Goal: Navigation & Orientation: Find specific page/section

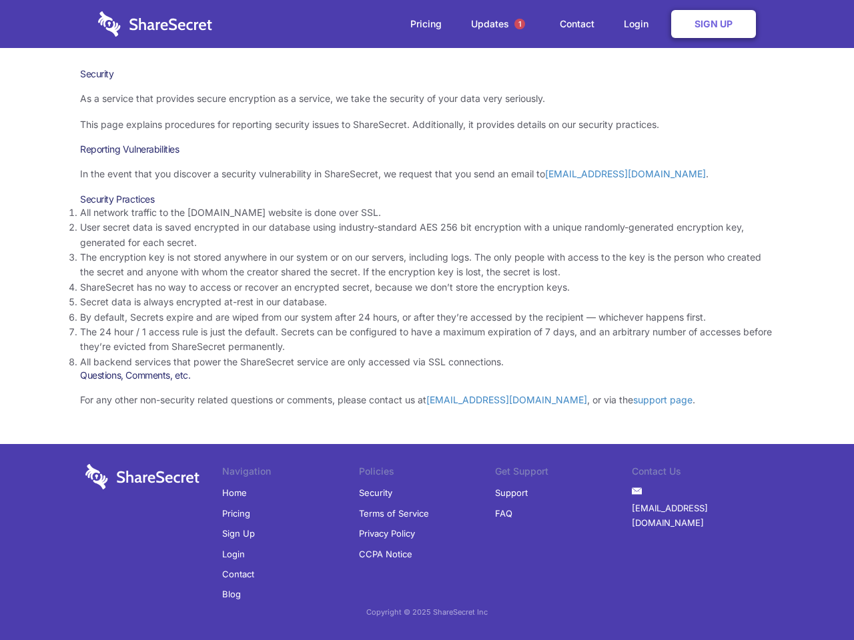
click at [427, 320] on li "By default, Secrets expire and are wiped from our system after 24 hours, or aft…" at bounding box center [427, 317] width 694 height 15
click at [520, 24] on span "1" at bounding box center [519, 24] width 11 height 11
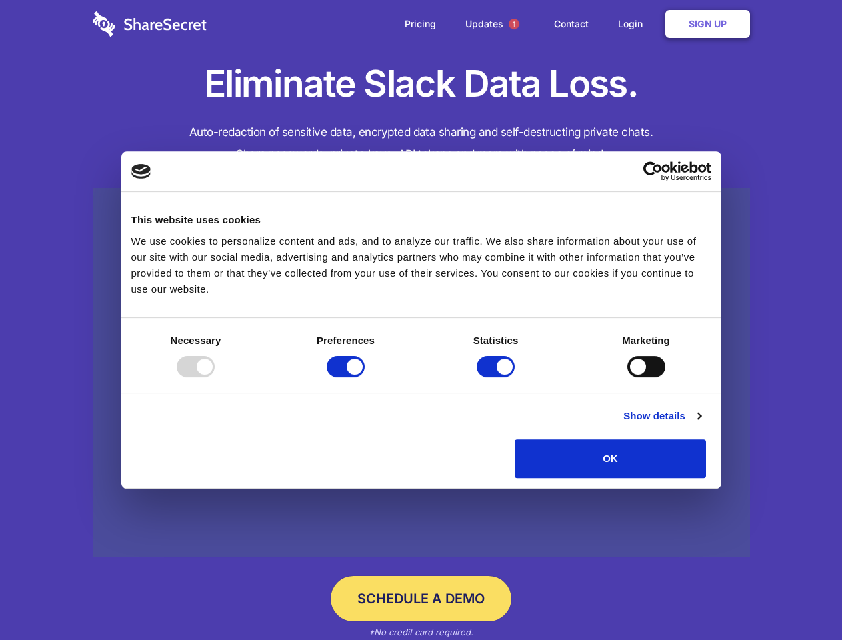
click at [215, 377] on div at bounding box center [196, 366] width 38 height 21
click at [365, 377] on input "Preferences" at bounding box center [346, 366] width 38 height 21
checkbox input "false"
click at [498, 377] on input "Statistics" at bounding box center [496, 366] width 38 height 21
checkbox input "false"
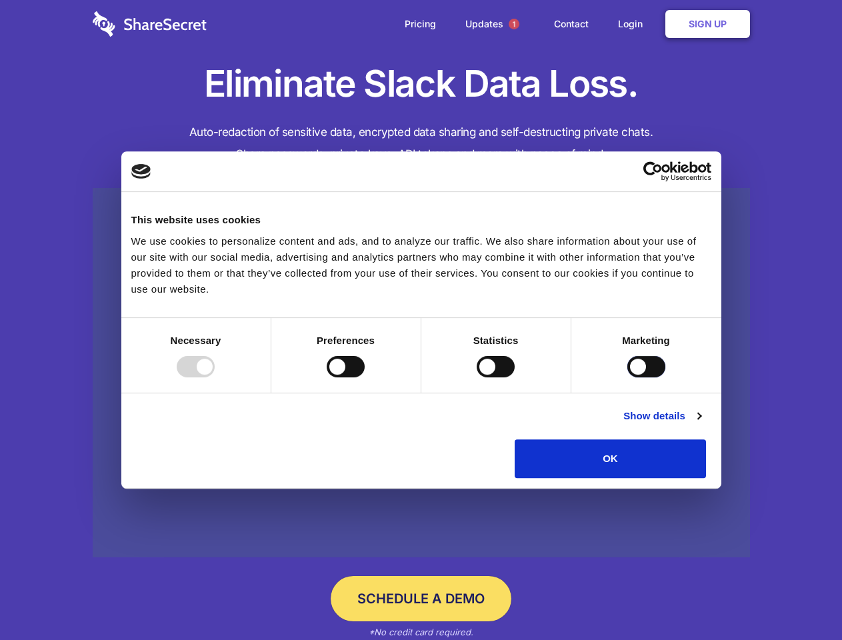
click at [628, 377] on input "Marketing" at bounding box center [647, 366] width 38 height 21
checkbox input "true"
click at [701, 424] on link "Show details" at bounding box center [662, 416] width 77 height 16
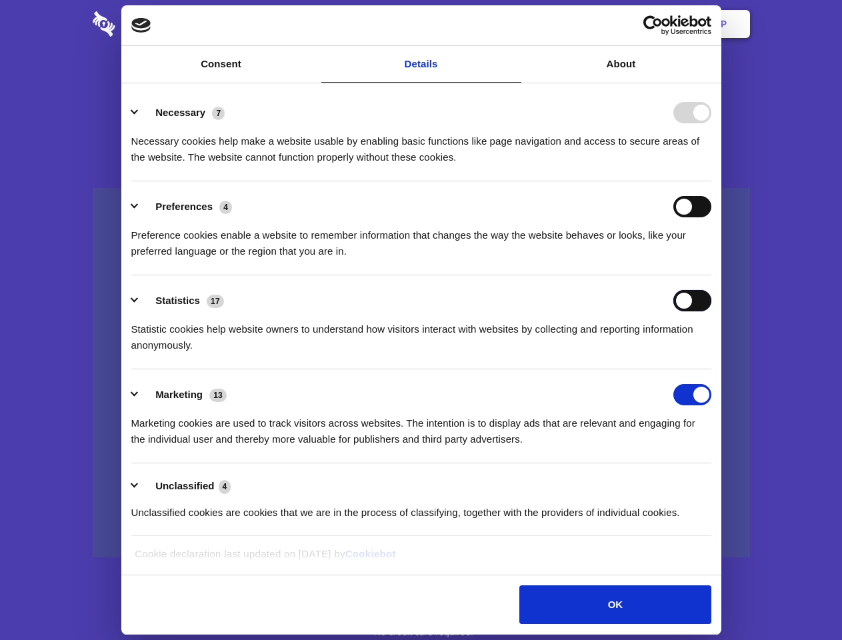
click at [712, 353] on div "Statistics 17 Statistic cookies help website owners to understand how visitors …" at bounding box center [421, 321] width 580 height 63
click at [514, 24] on span "1" at bounding box center [514, 24] width 11 height 11
